Goal: Check status: Check status

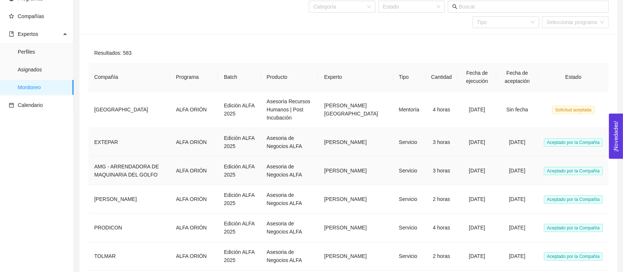
scroll to position [192, 0]
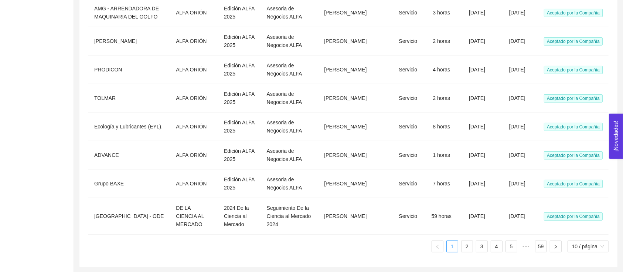
click at [459, 243] on ul "1 2 3 4 5 ••• 59 10 / página" at bounding box center [348, 246] width 520 height 12
click at [462, 244] on link "2" at bounding box center [467, 246] width 11 height 11
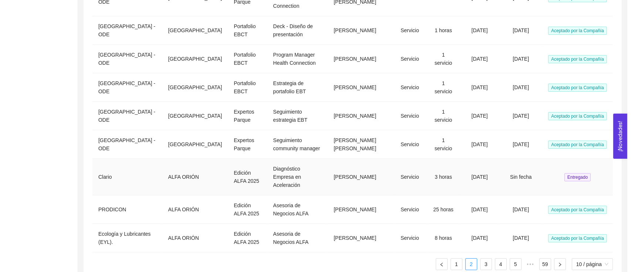
scroll to position [197, 0]
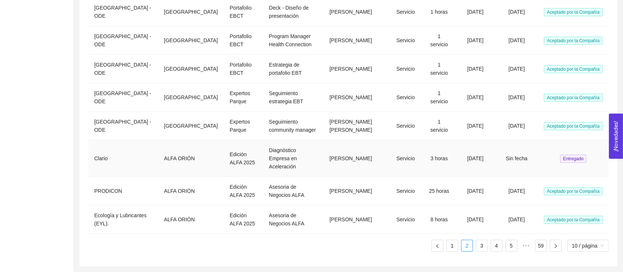
click at [370, 177] on td "[PERSON_NAME]" at bounding box center [357, 158] width 67 height 37
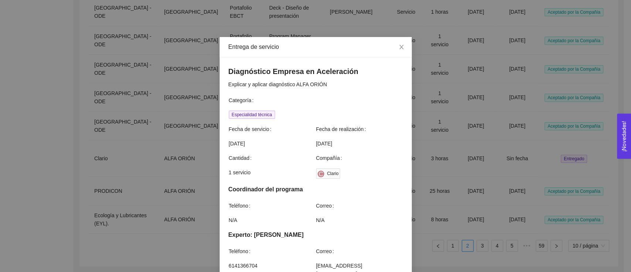
scroll to position [278, 0]
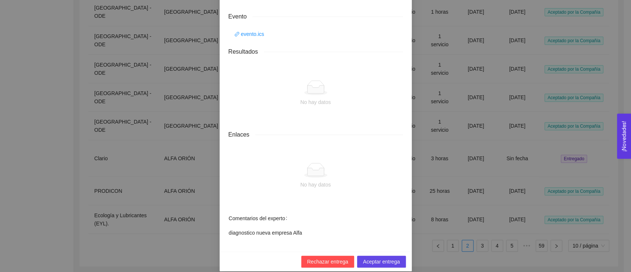
click at [462, 109] on div "Entrega de servicio Diagnóstico Empresa en Aceleración Explicar y aplicar diagn…" at bounding box center [315, 136] width 631 height 272
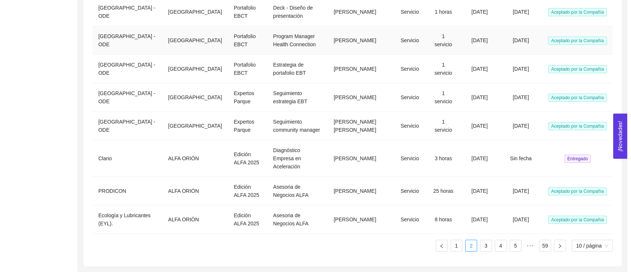
scroll to position [0, 0]
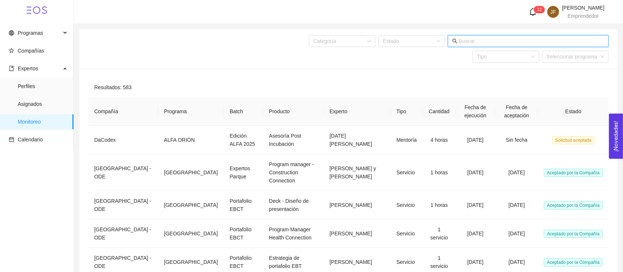
click at [468, 42] on input "text" at bounding box center [531, 41] width 145 height 8
type input "clario"
